Goal: Information Seeking & Learning: Learn about a topic

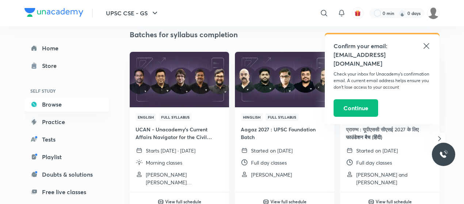
scroll to position [76, 0]
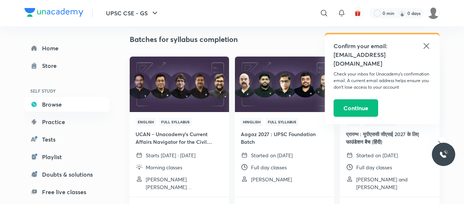
click at [429, 43] on icon at bounding box center [426, 46] width 9 height 9
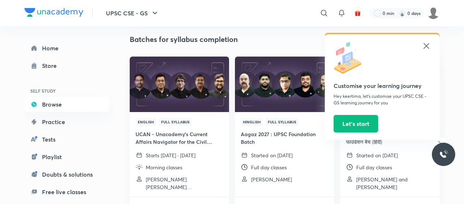
click at [426, 43] on icon at bounding box center [426, 46] width 9 height 9
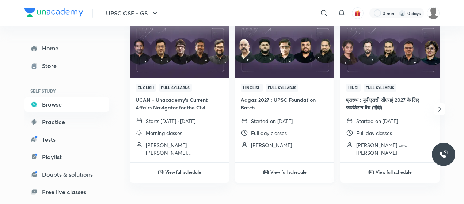
scroll to position [110, 0]
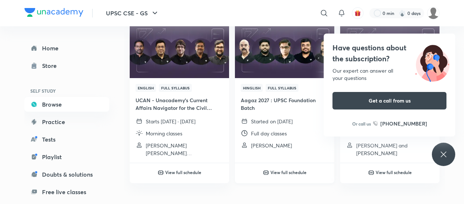
click at [283, 63] on img at bounding box center [284, 50] width 101 height 57
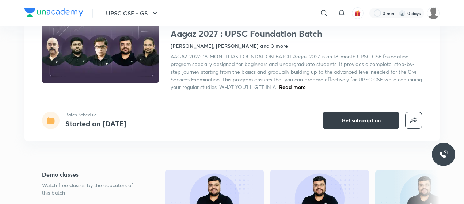
scroll to position [67, 0]
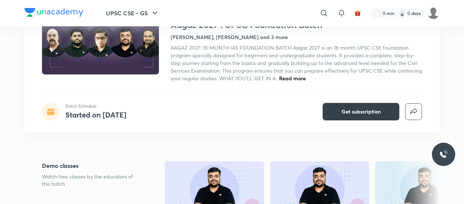
click at [366, 110] on span "Get subscription" at bounding box center [361, 111] width 39 height 7
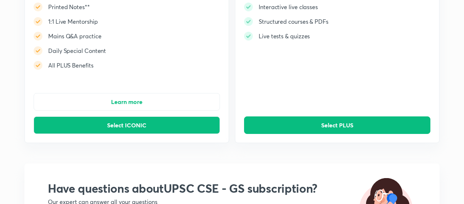
scroll to position [117, 0]
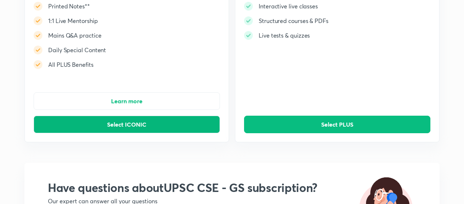
click at [138, 123] on span "Select ICONIC" at bounding box center [126, 124] width 39 height 7
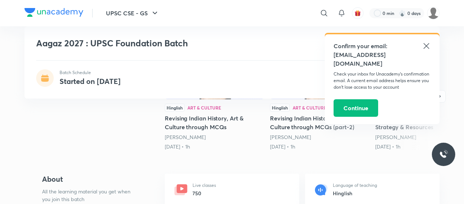
scroll to position [186, 0]
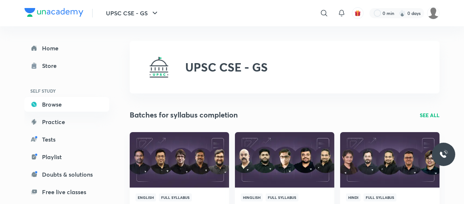
scroll to position [21, 0]
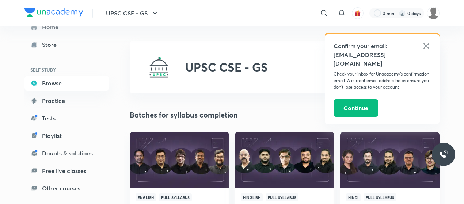
click at [426, 46] on icon at bounding box center [426, 45] width 5 height 5
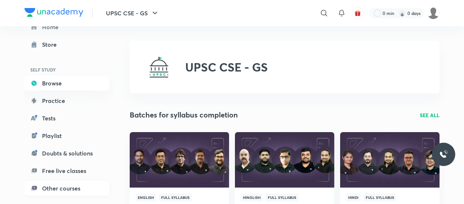
click at [56, 188] on link "Other courses" at bounding box center [66, 188] width 85 height 15
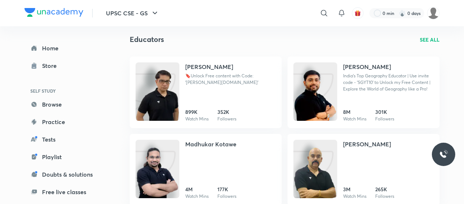
scroll to position [246, 0]
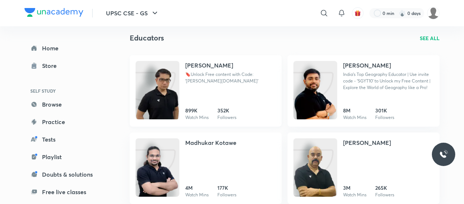
click at [176, 98] on img at bounding box center [158, 97] width 44 height 58
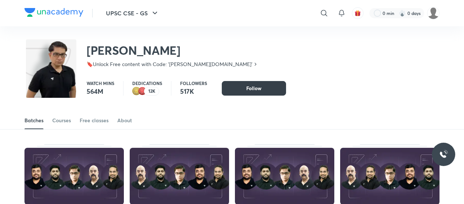
click at [247, 90] on span "Follow" at bounding box center [253, 88] width 15 height 7
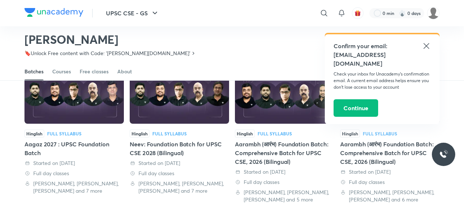
scroll to position [205, 0]
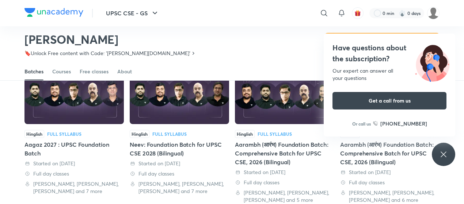
click at [266, 110] on img at bounding box center [284, 95] width 99 height 57
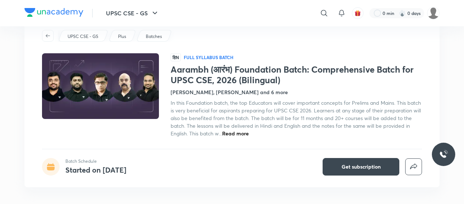
scroll to position [23, 0]
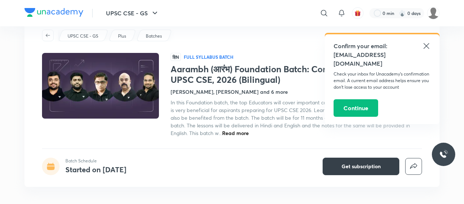
click at [344, 166] on span "Get subscription" at bounding box center [361, 166] width 39 height 7
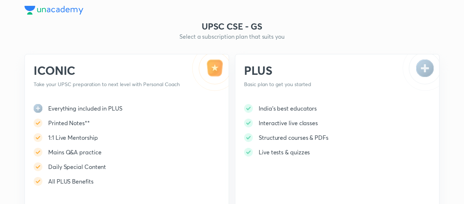
scroll to position [106, 0]
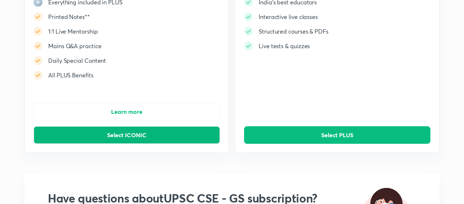
click at [167, 137] on button "Select ICONIC" at bounding box center [127, 135] width 186 height 18
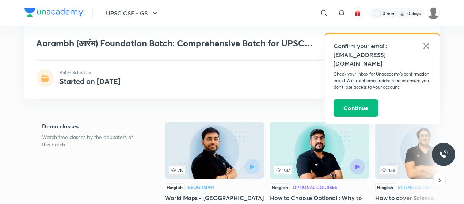
scroll to position [117, 0]
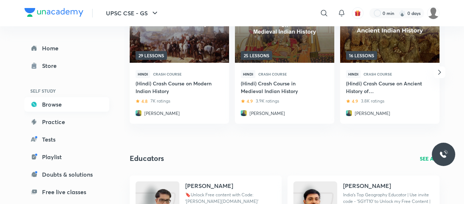
scroll to position [21, 0]
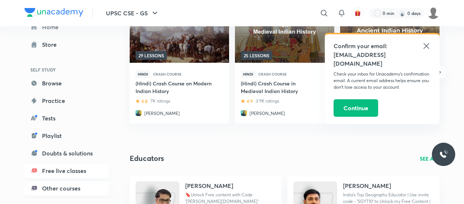
click at [65, 171] on link "Free live classes" at bounding box center [66, 171] width 85 height 15
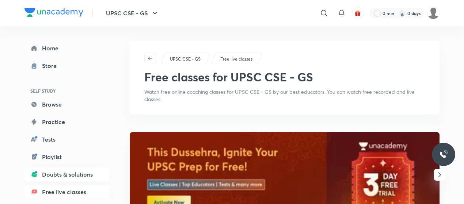
scroll to position [21, 0]
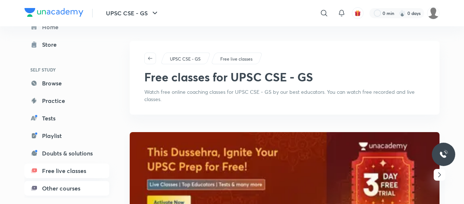
click at [62, 190] on link "Other courses" at bounding box center [66, 188] width 85 height 15
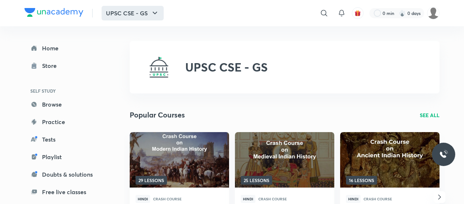
click at [152, 11] on icon "button" at bounding box center [155, 13] width 9 height 9
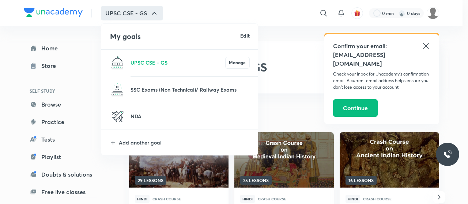
click at [148, 137] on li "Add another goal" at bounding box center [179, 142] width 157 height 25
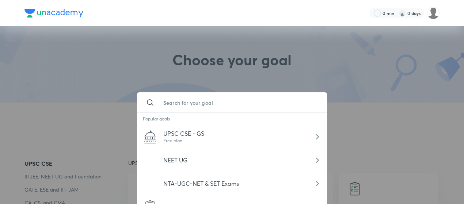
click at [183, 105] on input "text" at bounding box center [240, 103] width 164 height 20
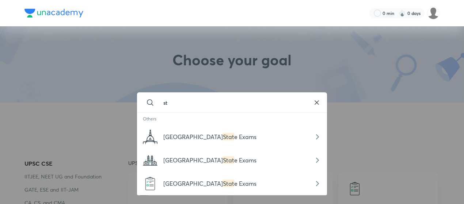
type input "s"
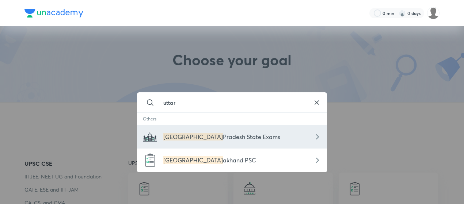
click at [190, 144] on div "Uttar Pradesh State Exams" at bounding box center [232, 136] width 190 height 23
type input "Uttar Pradesh State Exams"
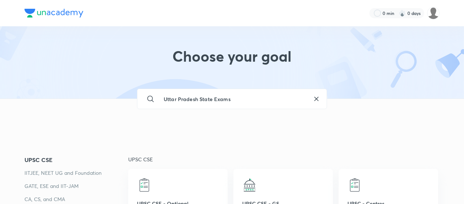
scroll to position [3, 0]
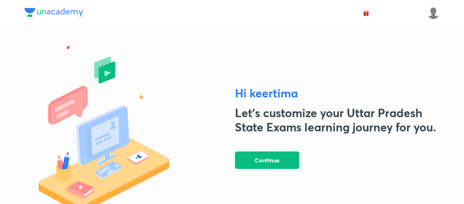
scroll to position [25, 0]
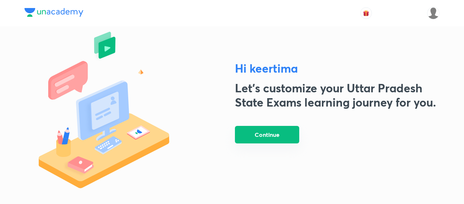
click at [277, 137] on button "Continue" at bounding box center [267, 135] width 64 height 18
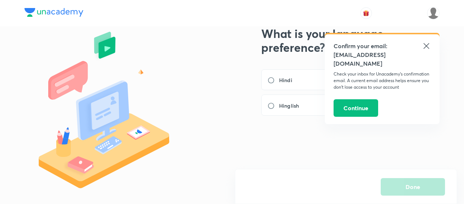
click at [428, 42] on icon at bounding box center [426, 46] width 9 height 9
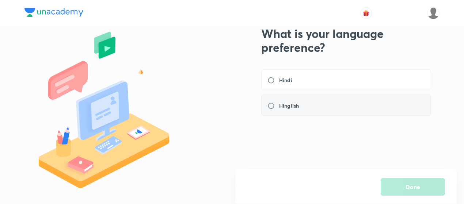
click at [270, 106] on label "Hinglish" at bounding box center [286, 106] width 36 height 8
radio input "true"
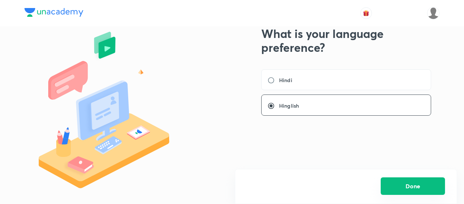
click at [393, 186] on button "Done" at bounding box center [413, 187] width 64 height 18
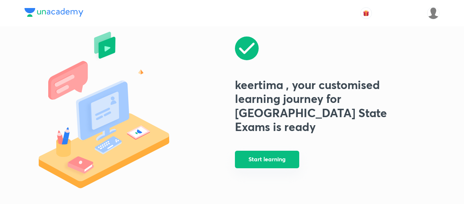
click at [281, 156] on button "Start learning" at bounding box center [267, 160] width 64 height 18
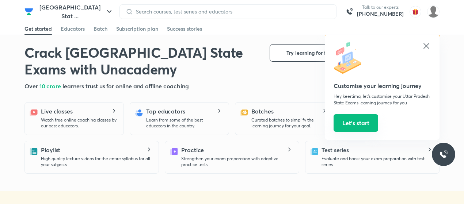
click at [370, 121] on button "Let’s start" at bounding box center [356, 123] width 45 height 18
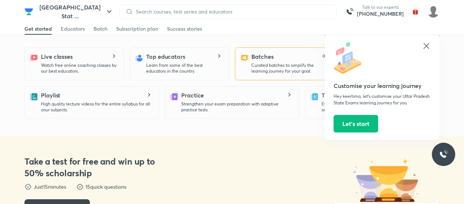
click at [258, 64] on p "Curated batches to simplify the learning journey for your goal." at bounding box center [289, 69] width 77 height 12
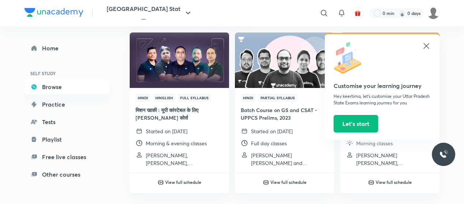
scroll to position [73, 0]
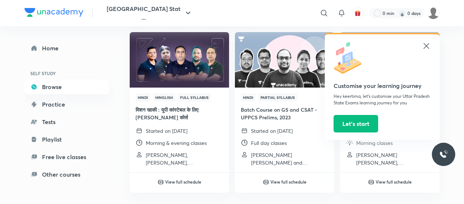
click at [425, 45] on icon at bounding box center [426, 46] width 9 height 9
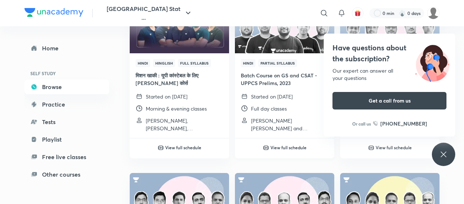
scroll to position [108, 0]
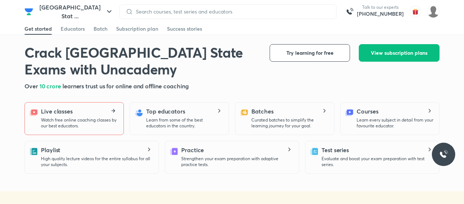
click at [86, 110] on div "Live classes Watch free online coaching classes by our best educators." at bounding box center [79, 118] width 77 height 22
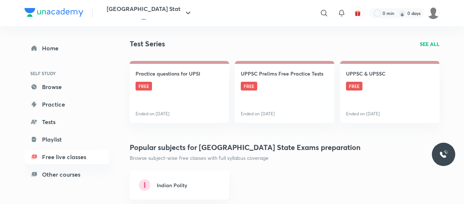
scroll to position [105, 0]
click at [281, 89] on link "UPPSC Prelims Free Practice Tests FREE Ended on [DATE]" at bounding box center [284, 92] width 99 height 62
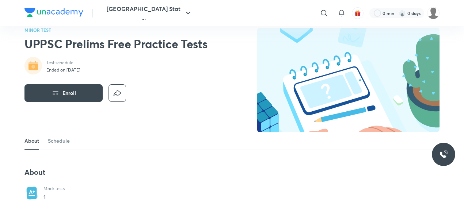
scroll to position [12, 0]
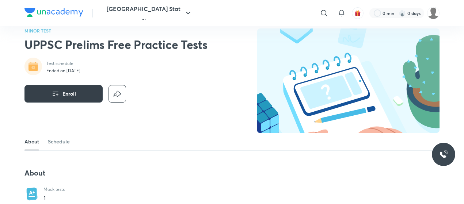
click at [87, 99] on button "Enroll" at bounding box center [63, 94] width 78 height 18
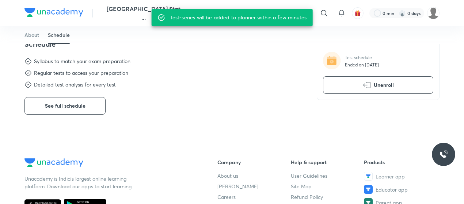
scroll to position [330, 0]
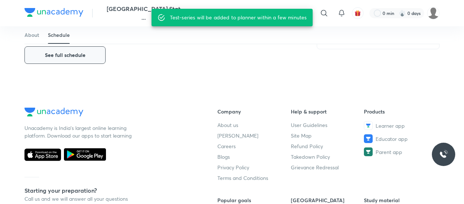
click at [74, 55] on span "See full schedule" at bounding box center [65, 55] width 41 height 7
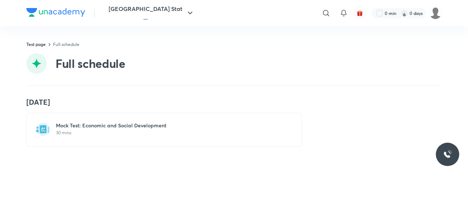
drag, startPoint x: 186, startPoint y: 120, endPoint x: 155, endPoint y: 118, distance: 31.1
click at [155, 118] on div "Mock Test: Economic and Social Development 30 mins" at bounding box center [164, 130] width 276 height 34
click at [178, 141] on div "Mock Test: Economic and Social Development 30 mins" at bounding box center [164, 130] width 276 height 34
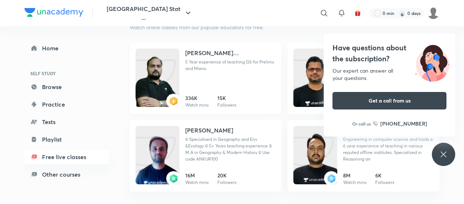
scroll to position [392, 0]
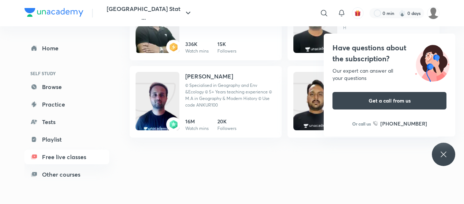
click at [287, 153] on div "[GEOGRAPHIC_DATA] State Exams Free live classes Free classes for [GEOGRAPHIC_DA…" at bounding box center [285, 22] width 310 height 746
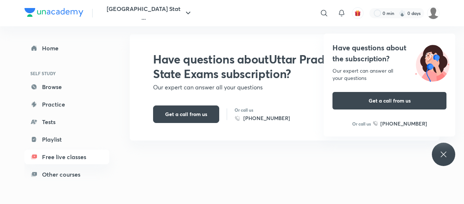
scroll to position [595, 0]
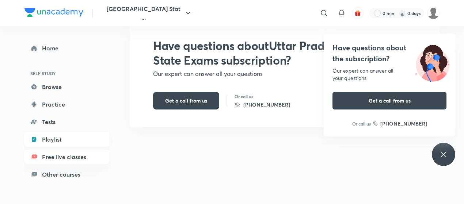
click at [49, 144] on link "Playlist" at bounding box center [66, 139] width 85 height 15
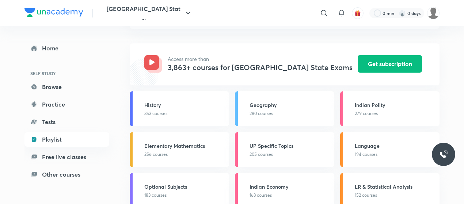
scroll to position [64, 0]
click at [185, 111] on p "353 courses" at bounding box center [184, 113] width 80 height 7
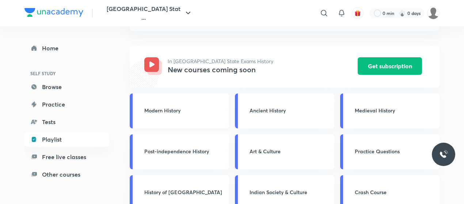
scroll to position [62, 0]
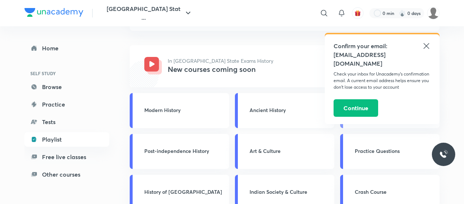
click at [274, 105] on link "Ancient History" at bounding box center [284, 110] width 99 height 35
click at [424, 46] on icon at bounding box center [426, 46] width 9 height 9
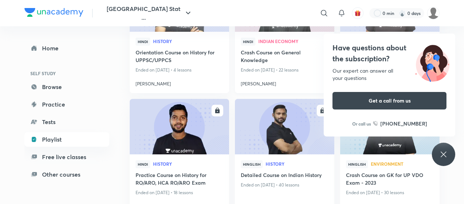
scroll to position [1131, 0]
